Goal: Task Accomplishment & Management: Complete application form

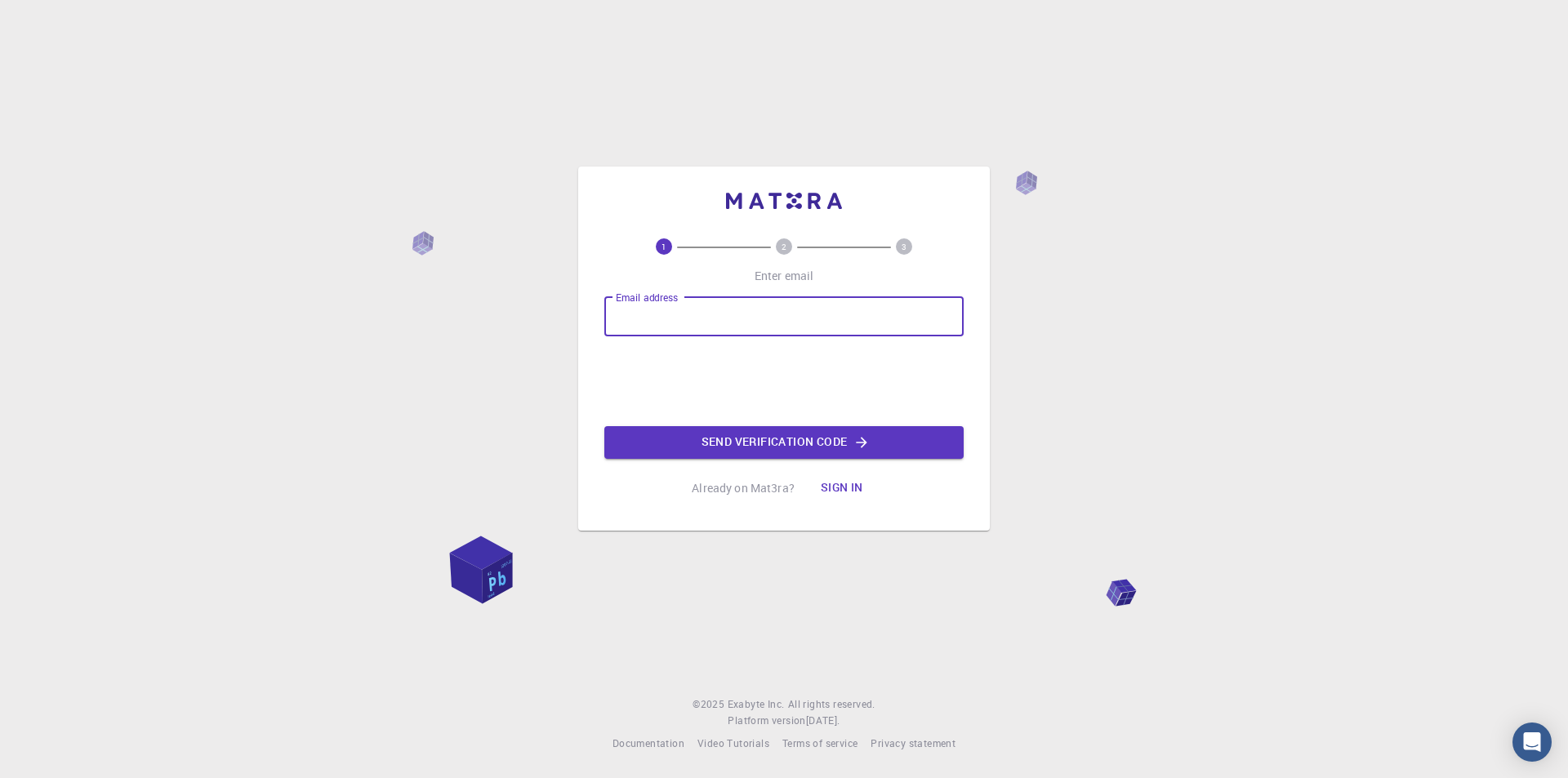
drag, startPoint x: 0, startPoint y: 0, endPoint x: 700, endPoint y: 321, distance: 770.1
click at [700, 321] on input "Email address" at bounding box center [783, 317] width 359 height 39
type input "[EMAIL_ADDRESS][DOMAIN_NAME]"
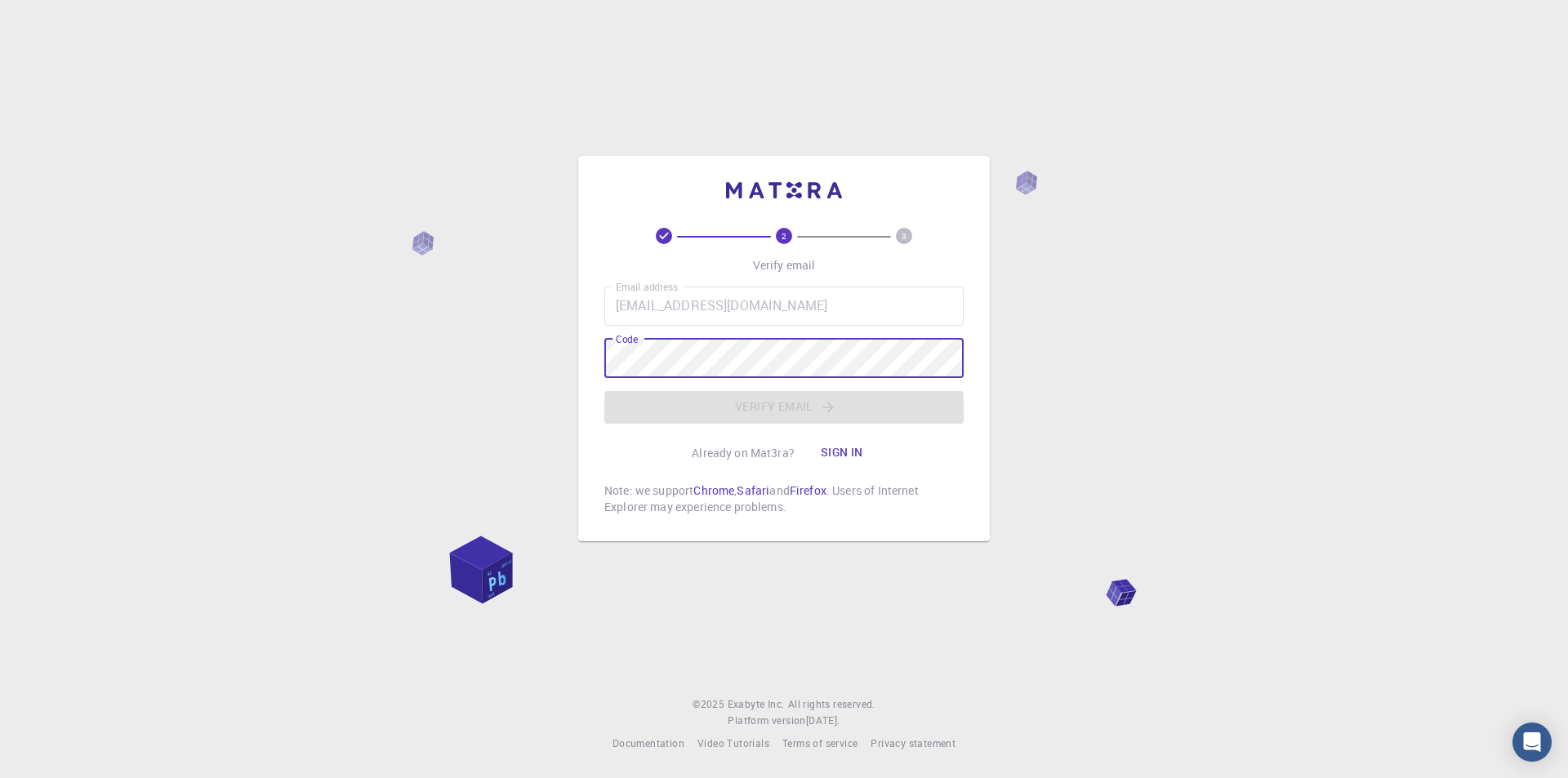
click at [845, 456] on button "Sign in" at bounding box center [841, 453] width 69 height 33
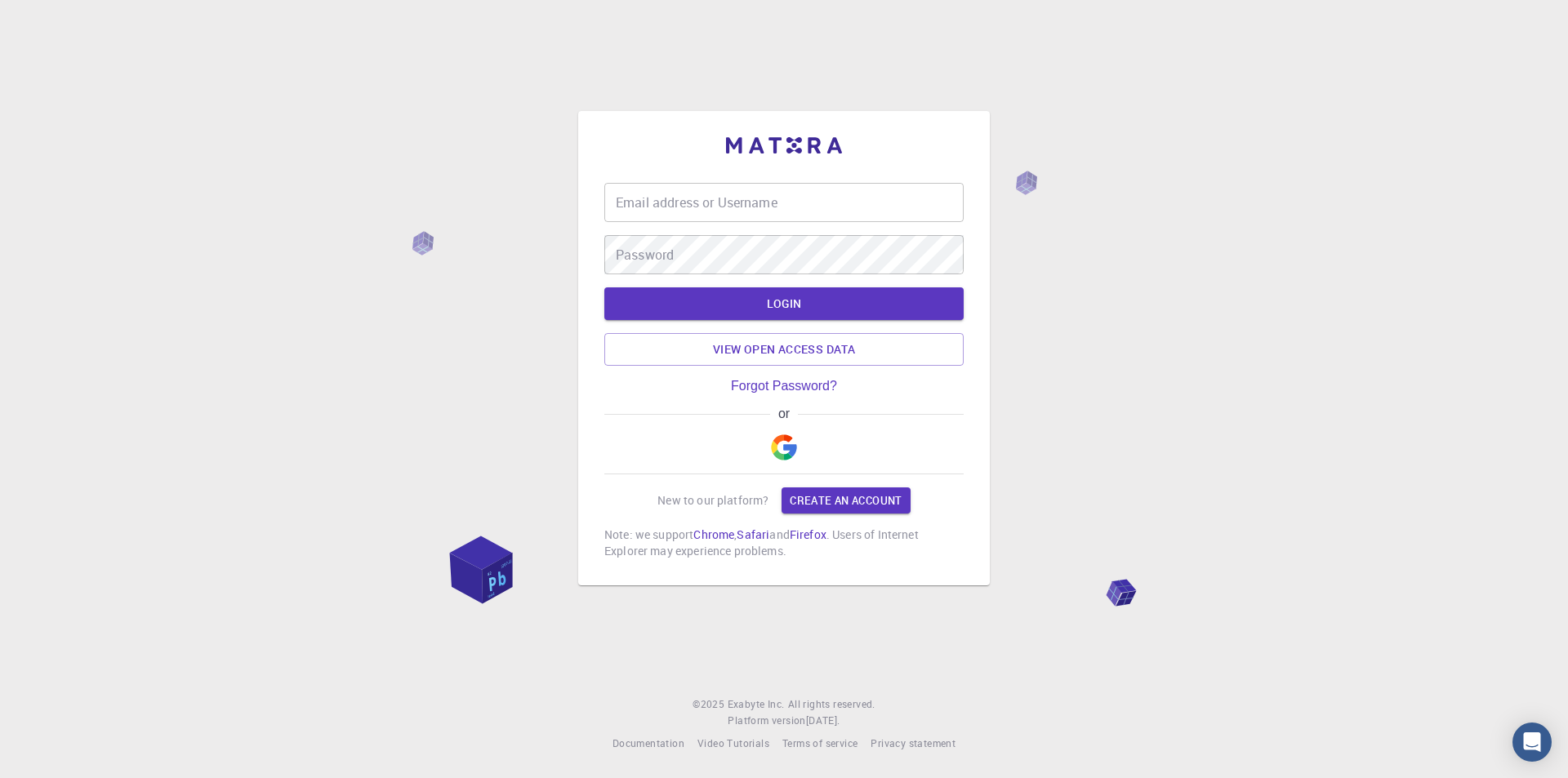
click at [742, 207] on input "Email address or Username" at bounding box center [783, 203] width 359 height 39
click at [783, 438] on img "button" at bounding box center [783, 447] width 26 height 26
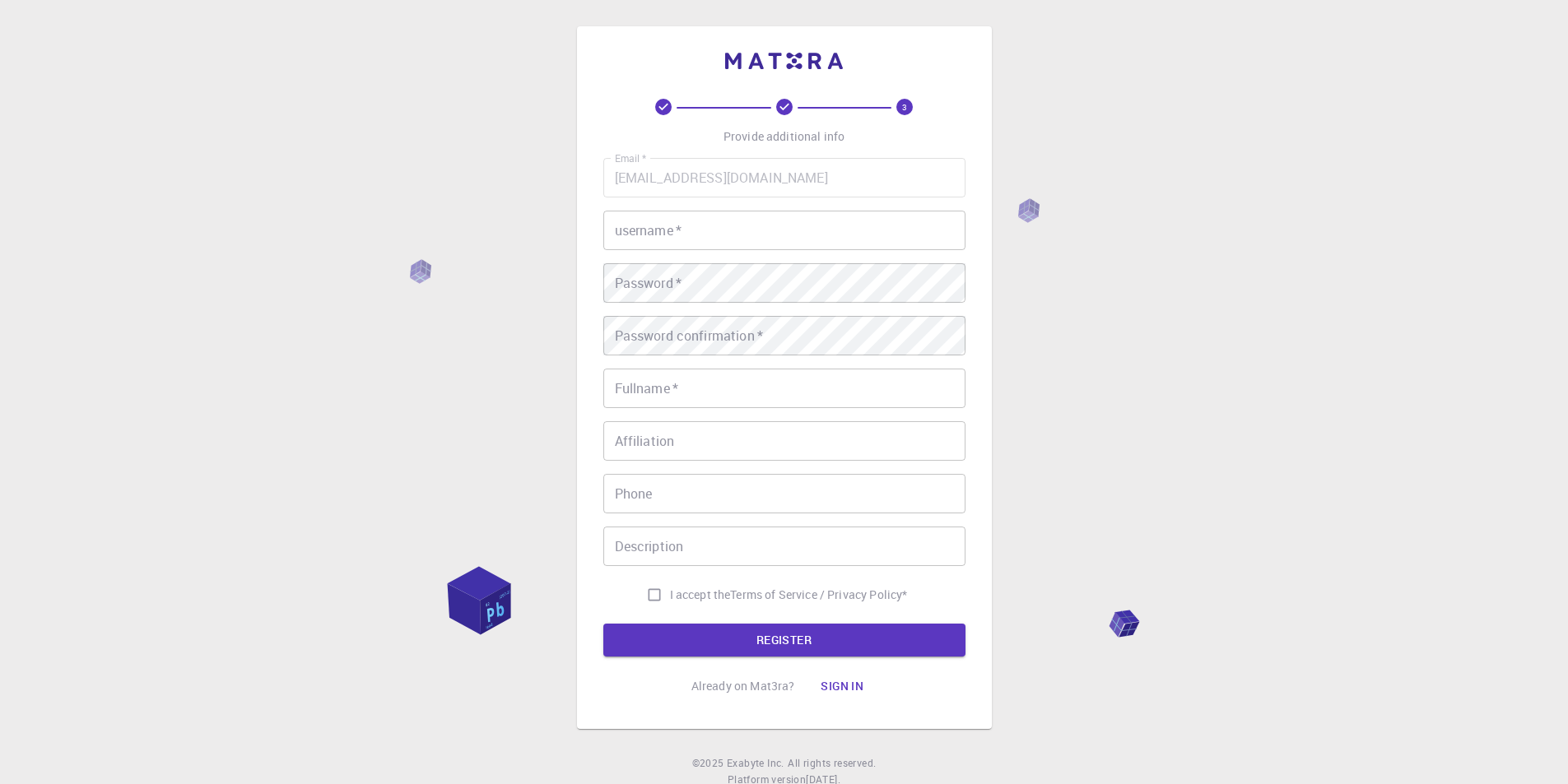
click at [786, 224] on input "username   *" at bounding box center [784, 230] width 362 height 40
type input "биць"
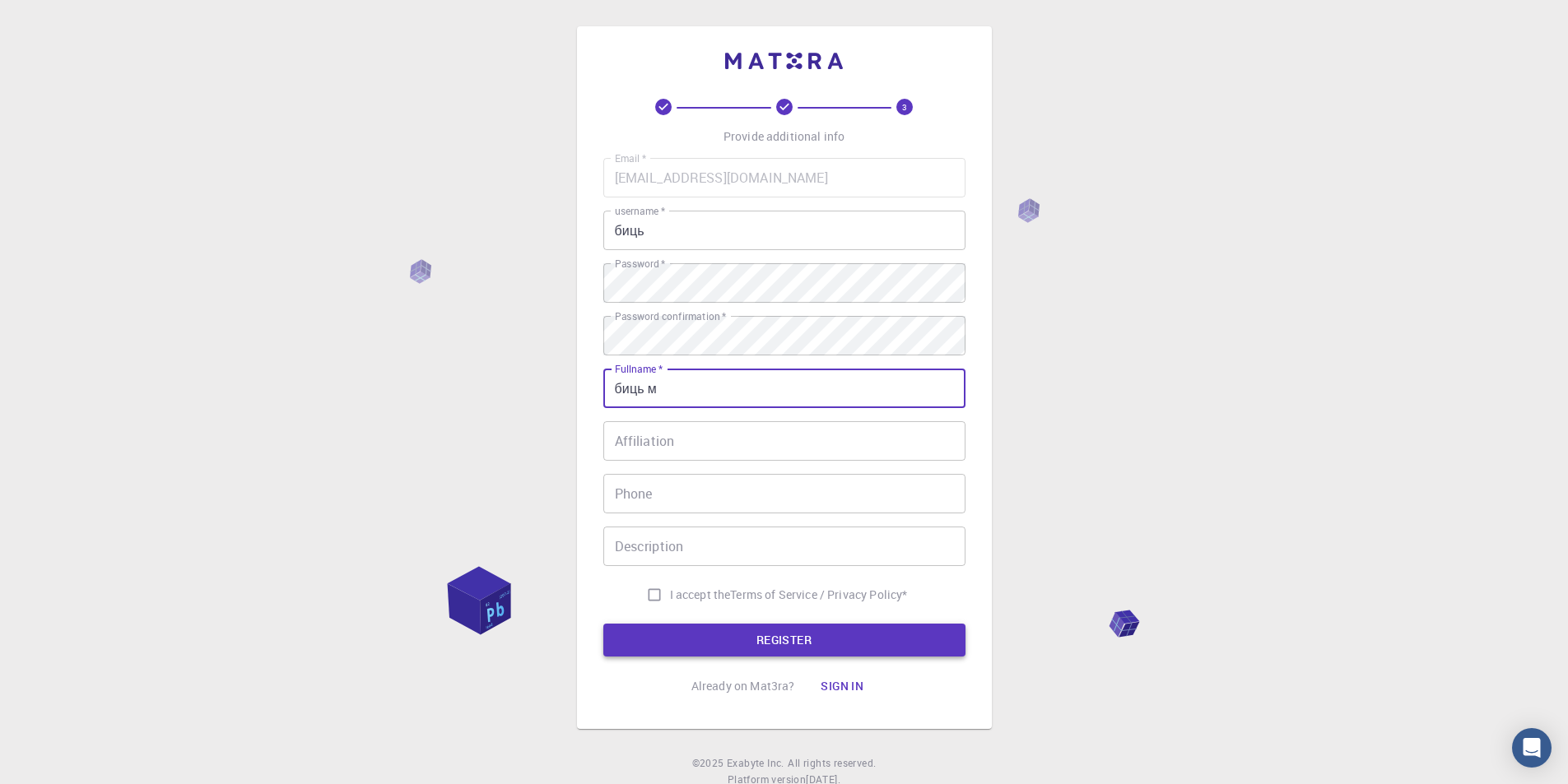
type input "биць м"
click at [715, 626] on button "REGISTER" at bounding box center [784, 640] width 362 height 33
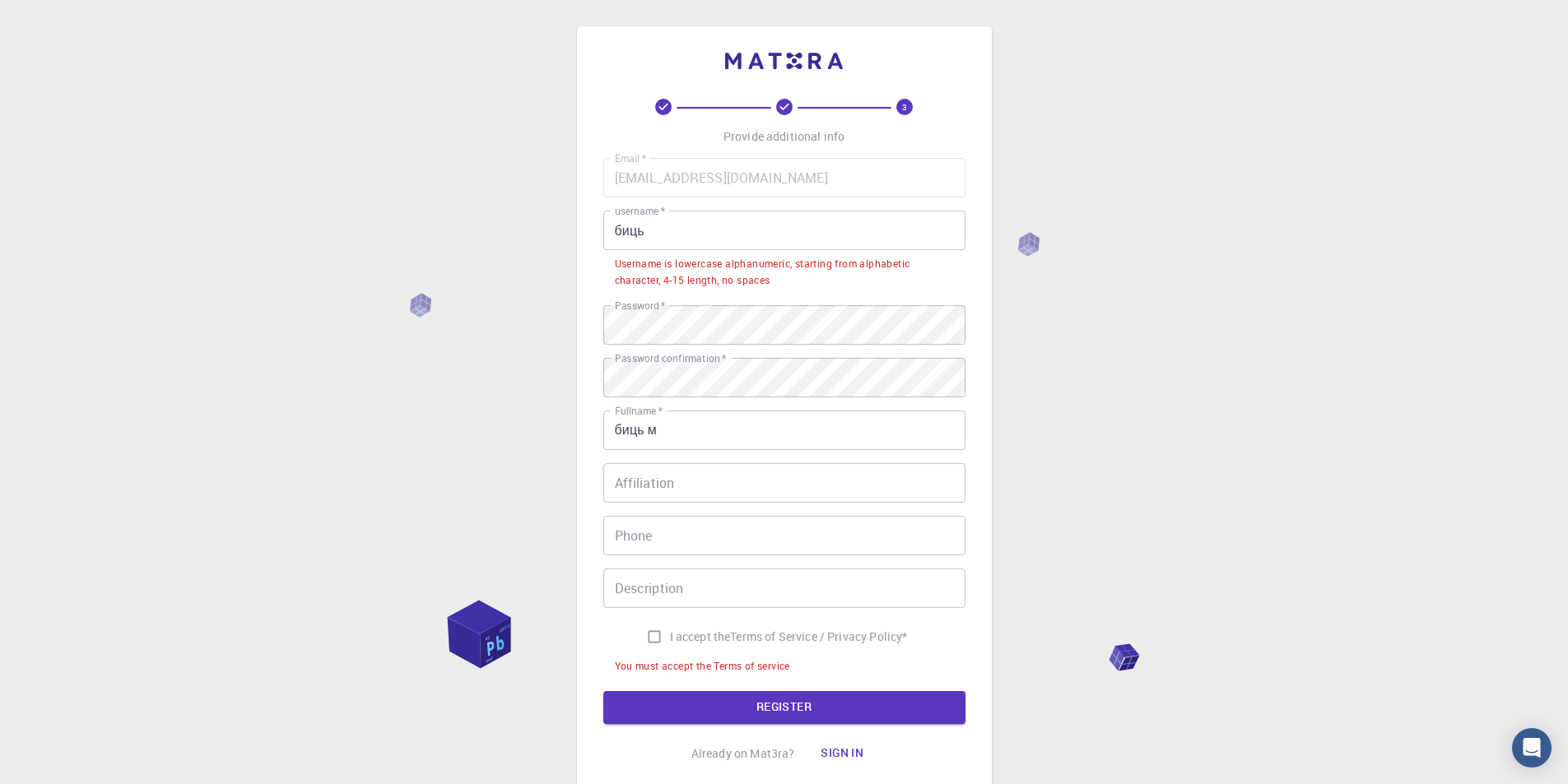
click at [654, 628] on input "I accept the Terms of Service / Privacy Policy *" at bounding box center [654, 637] width 31 height 31
checkbox input "true"
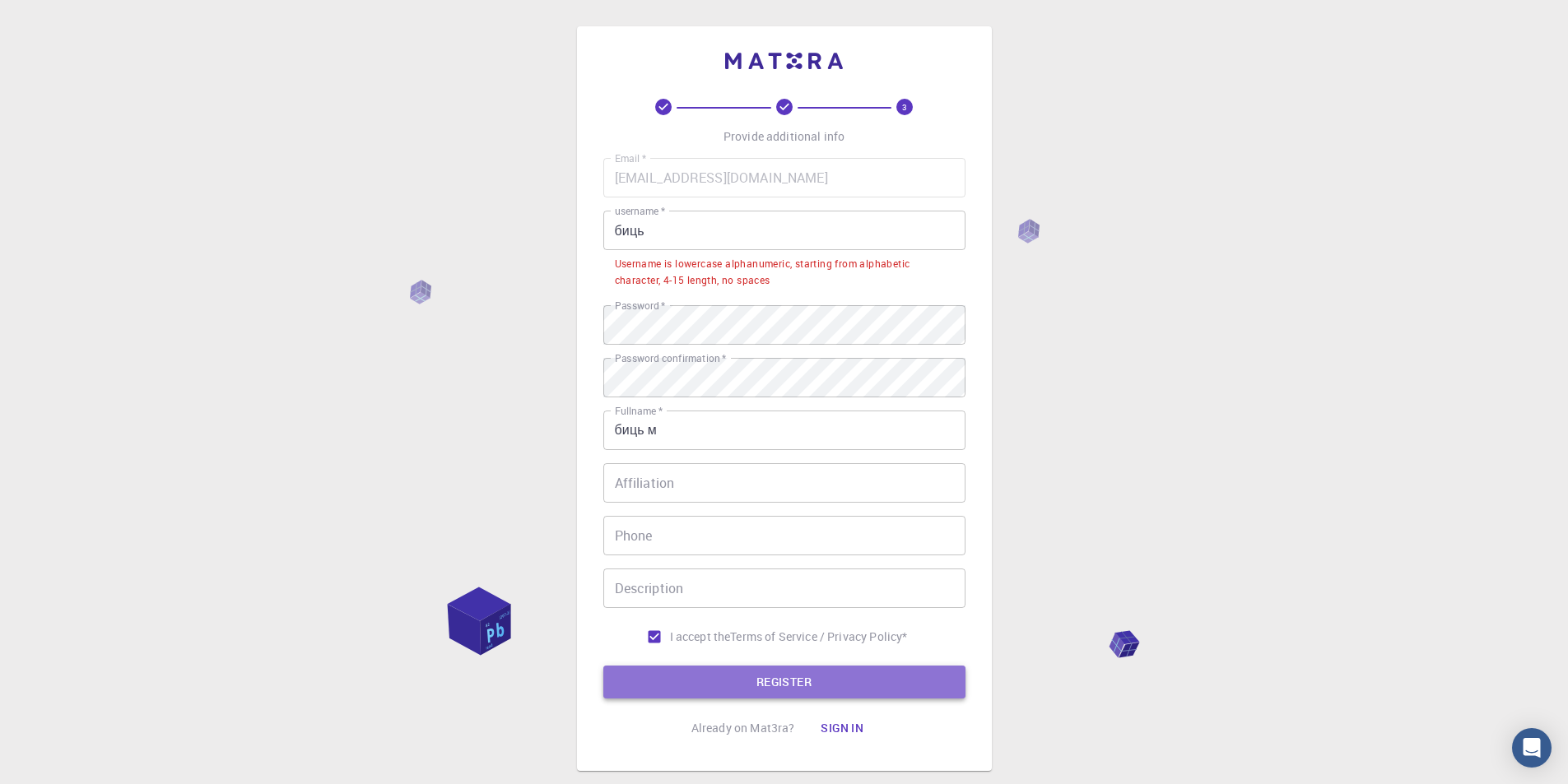
click at [720, 691] on button "REGISTER" at bounding box center [784, 682] width 362 height 33
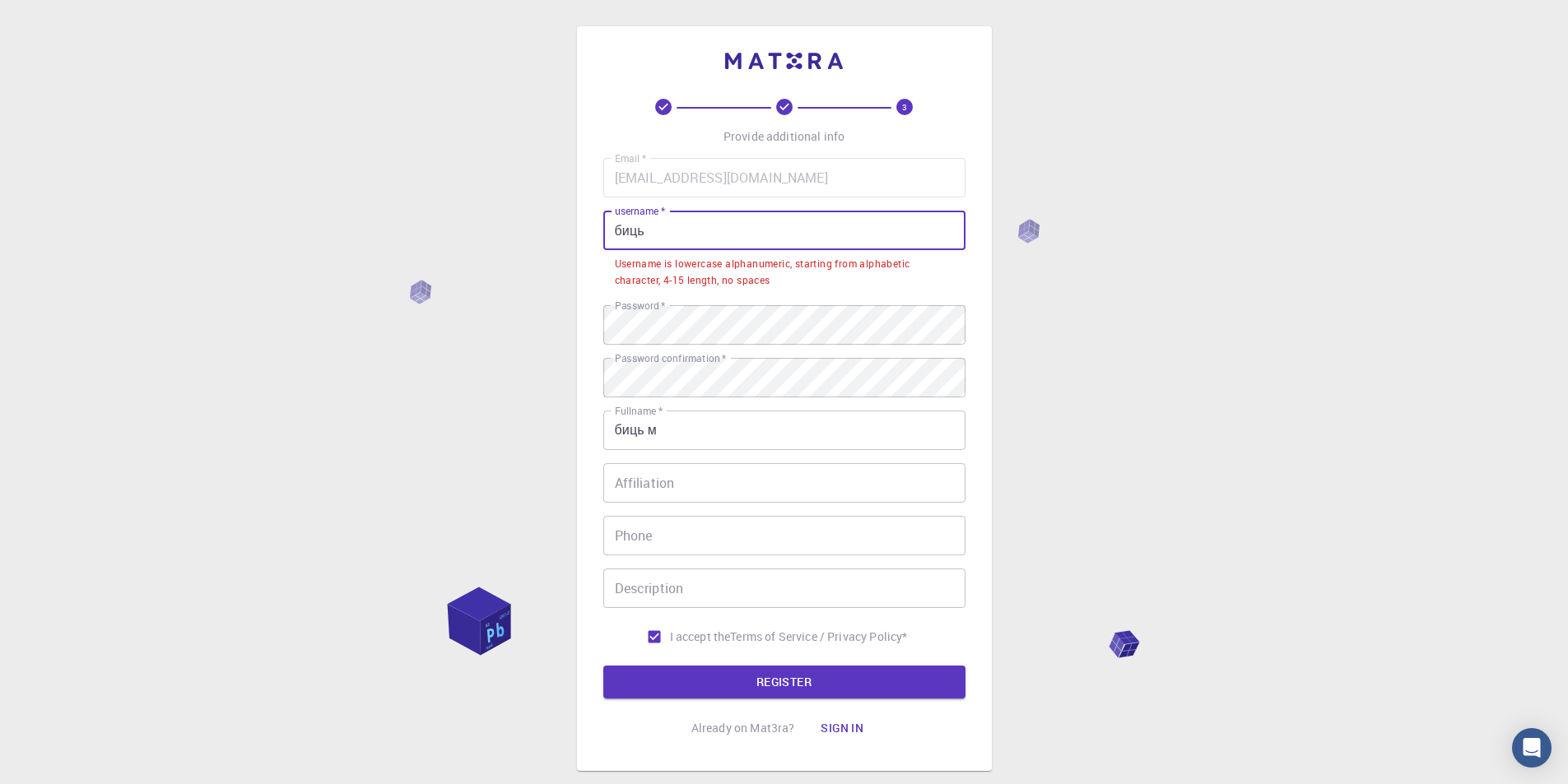
click at [764, 217] on input "биць" at bounding box center [784, 230] width 362 height 40
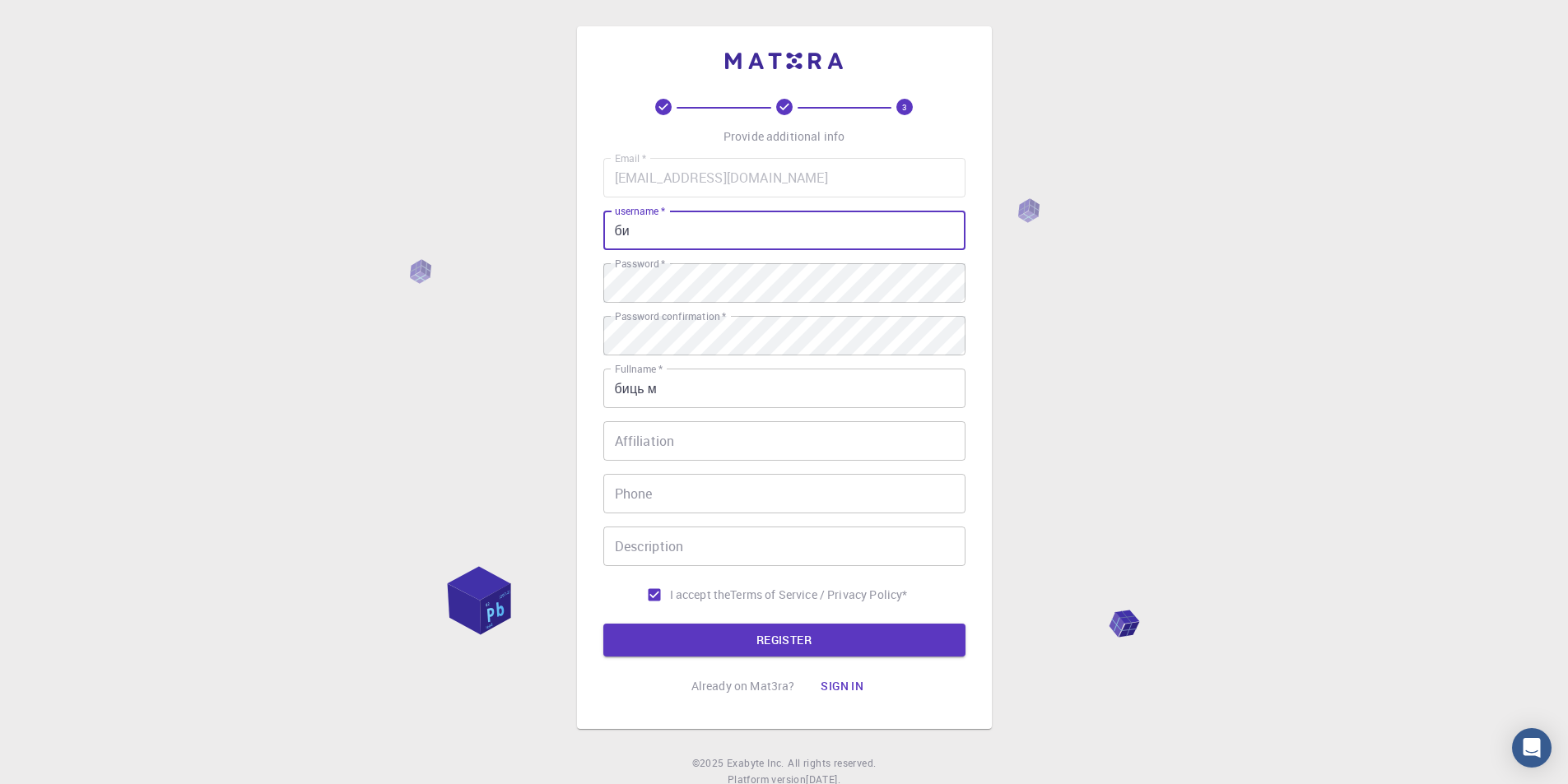
type input "б"
click at [603, 624] on button "REGISTER" at bounding box center [784, 640] width 362 height 33
type input "б"
type input "bitsmmm"
click at [603, 624] on button "REGISTER" at bounding box center [784, 640] width 362 height 33
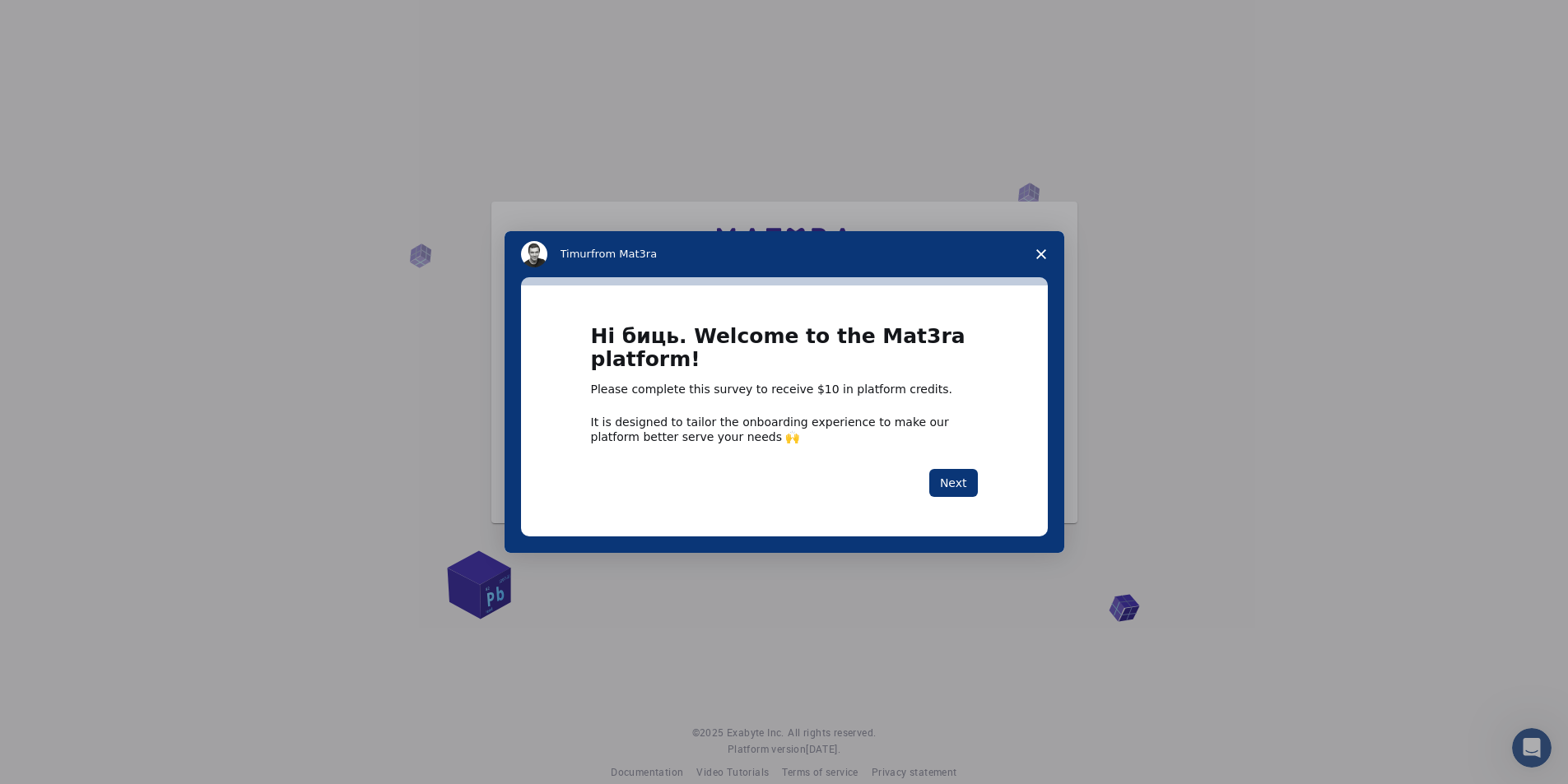
click at [1035, 250] on span "Close survey" at bounding box center [1040, 254] width 46 height 46
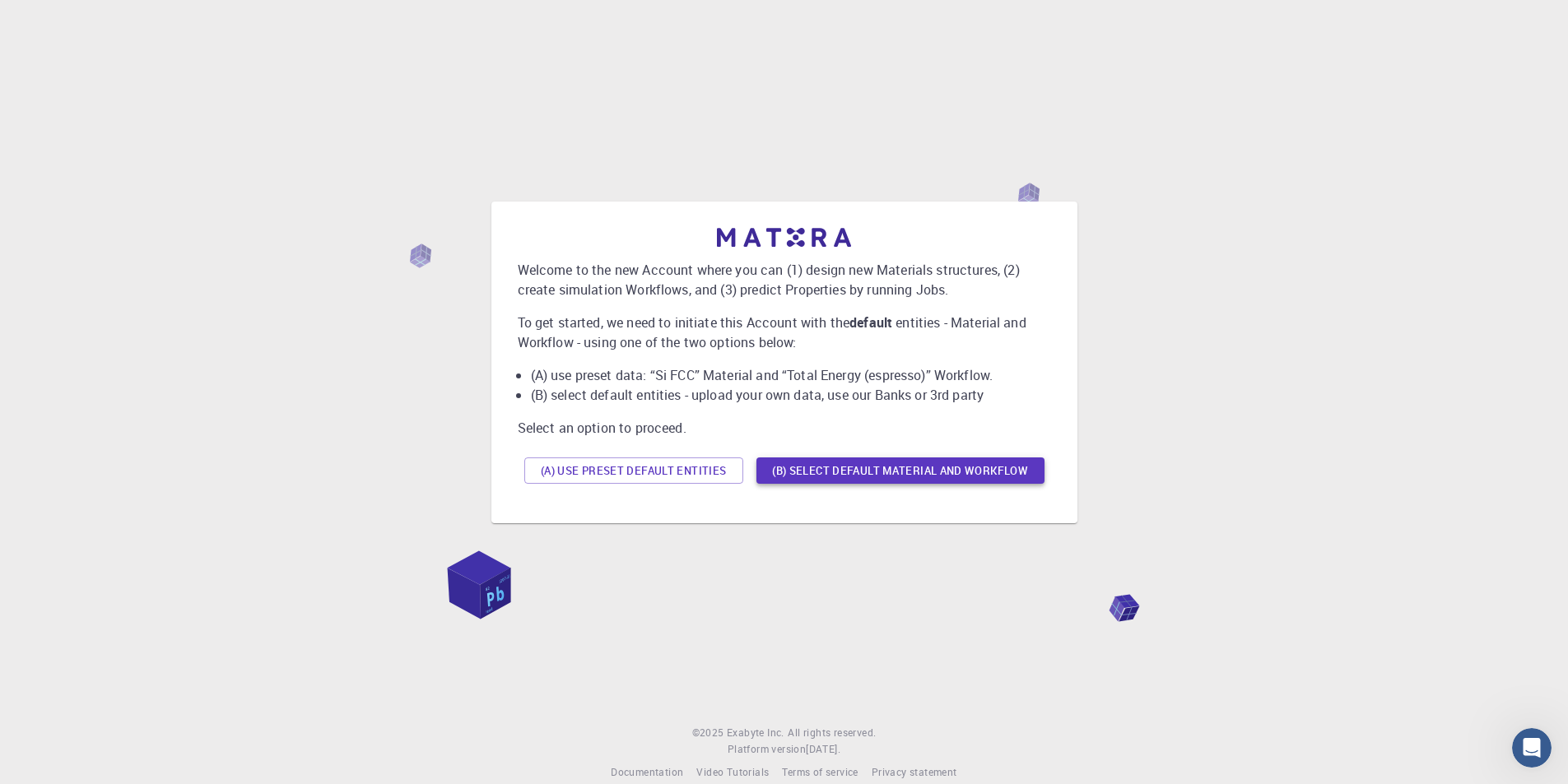
click at [940, 479] on button "(B) Select default material and workflow" at bounding box center [900, 470] width 288 height 26
